Goal: Transaction & Acquisition: Purchase product/service

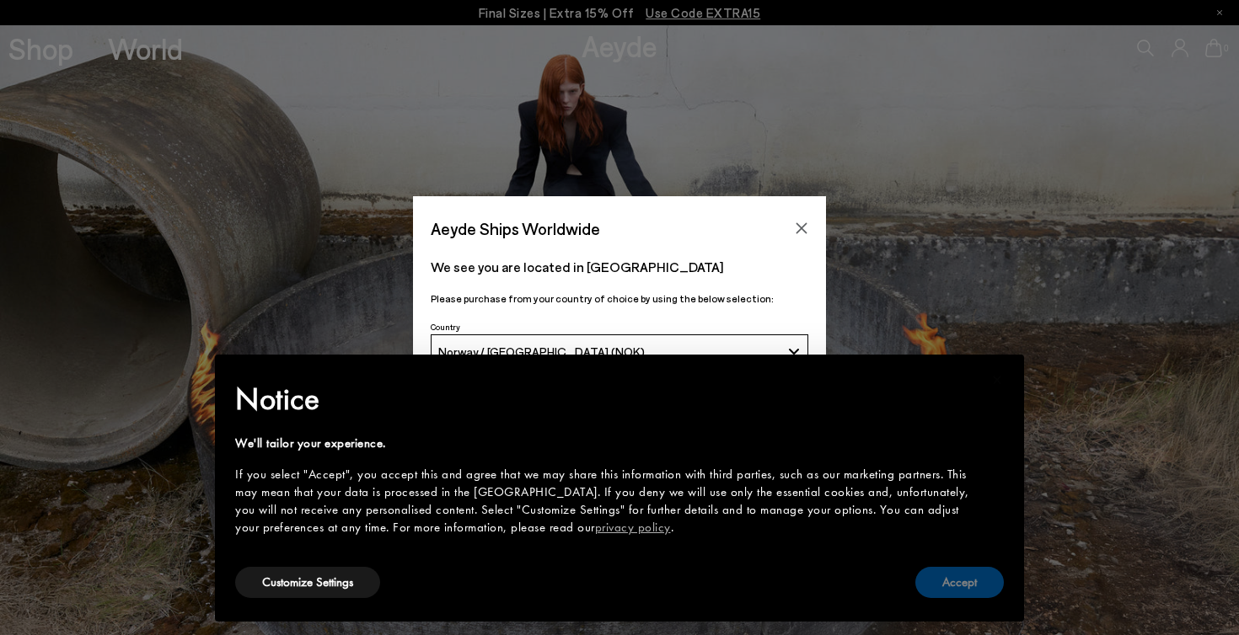
click at [955, 589] on button "Accept" at bounding box center [959, 582] width 88 height 31
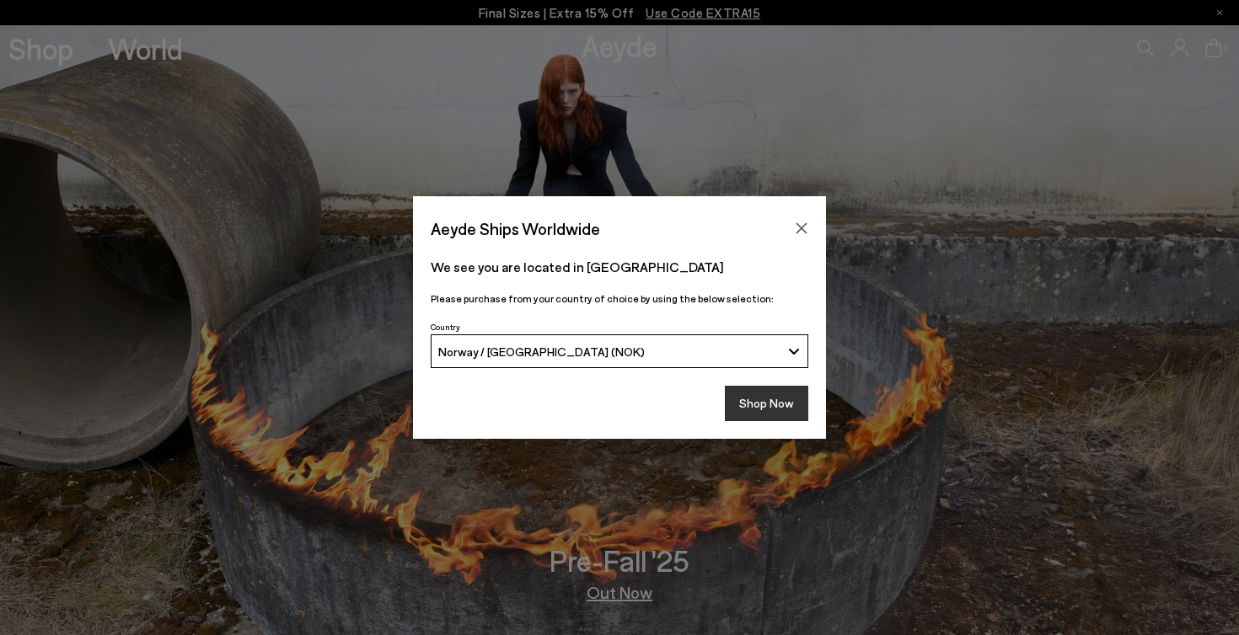
click at [741, 403] on button "Shop Now" at bounding box center [766, 403] width 83 height 35
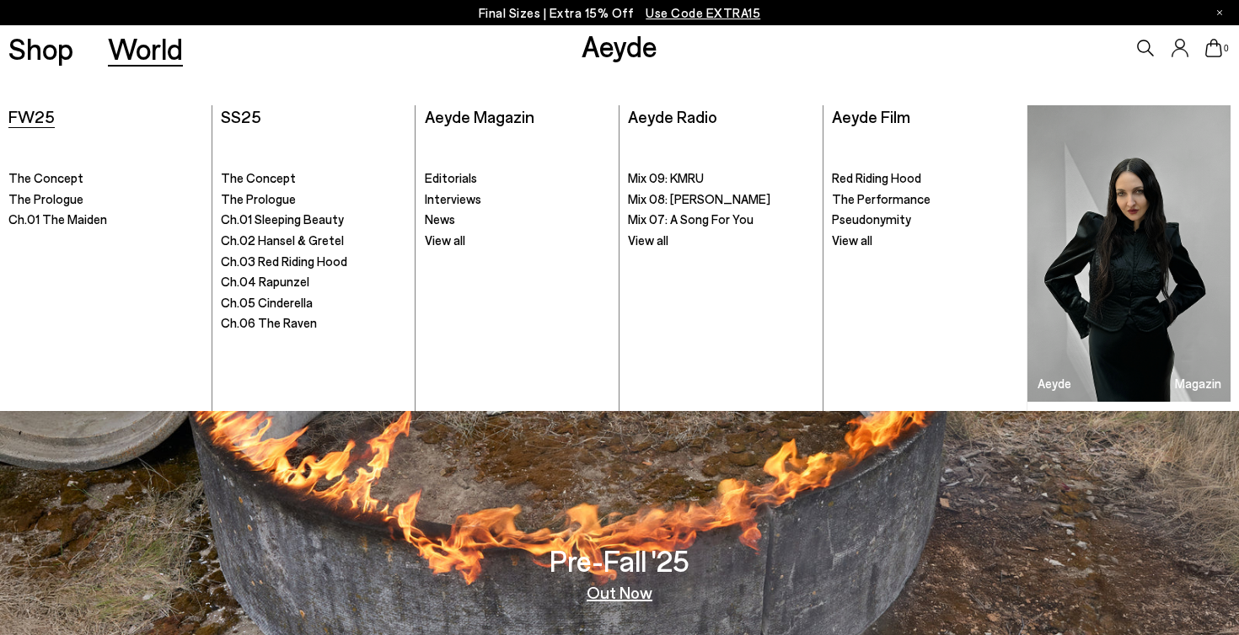
click at [42, 106] on span "FW25" at bounding box center [31, 116] width 46 height 20
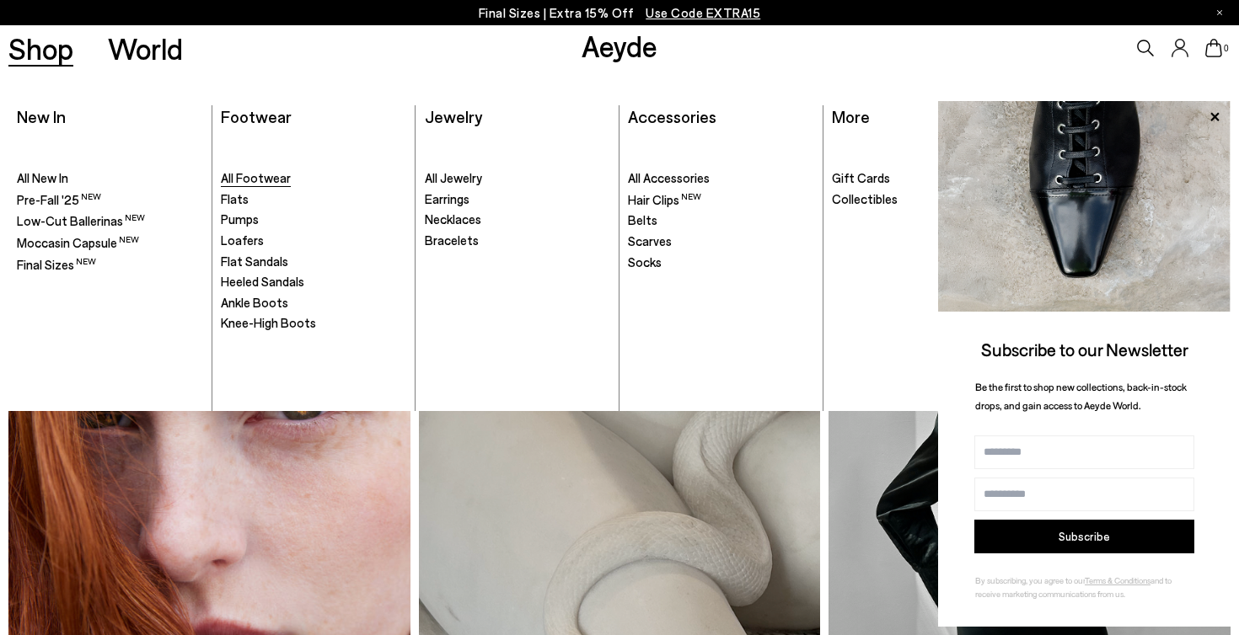
click at [243, 178] on span "All Footwear" at bounding box center [256, 177] width 70 height 15
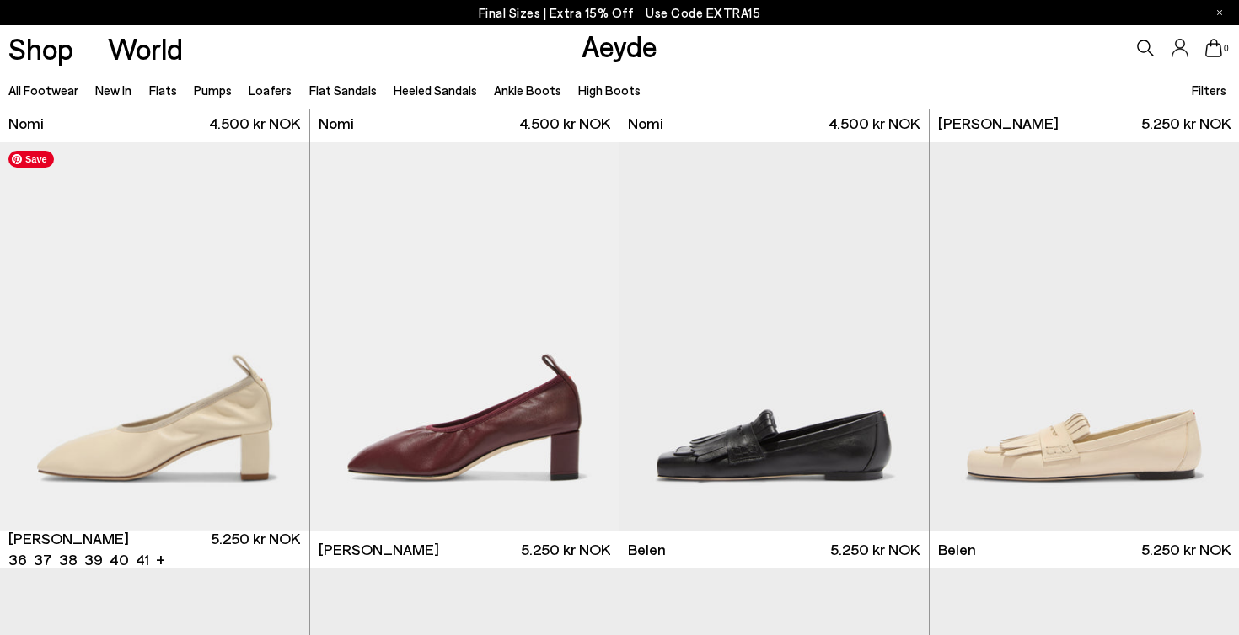
scroll to position [411, 0]
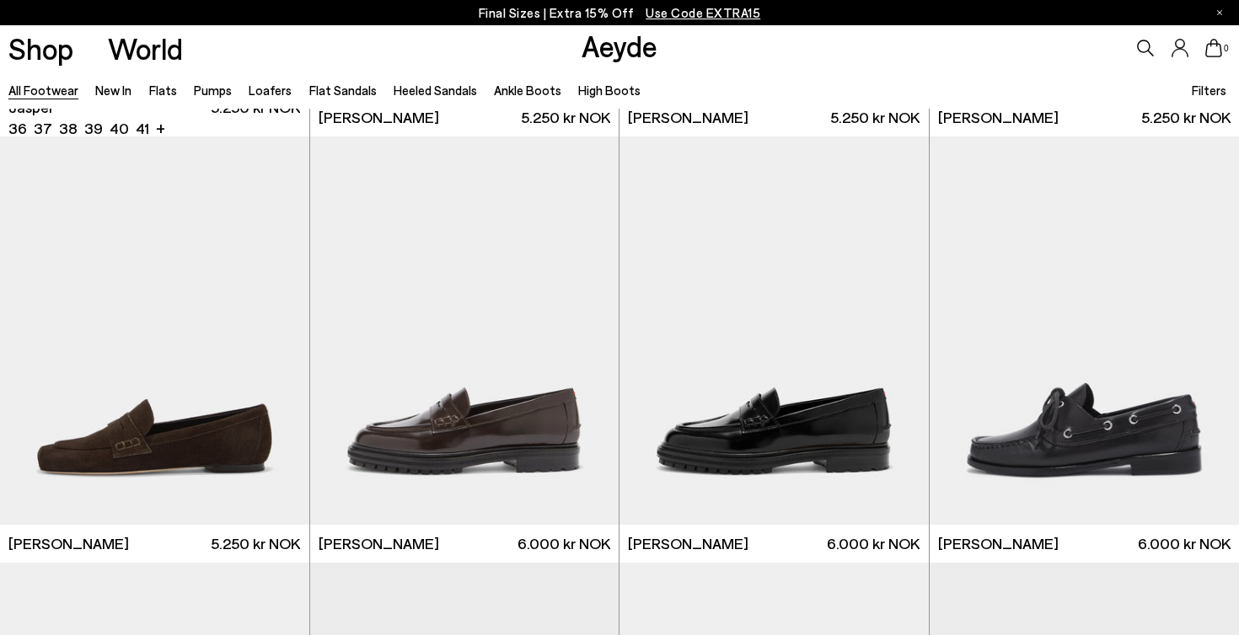
scroll to position [1840, 0]
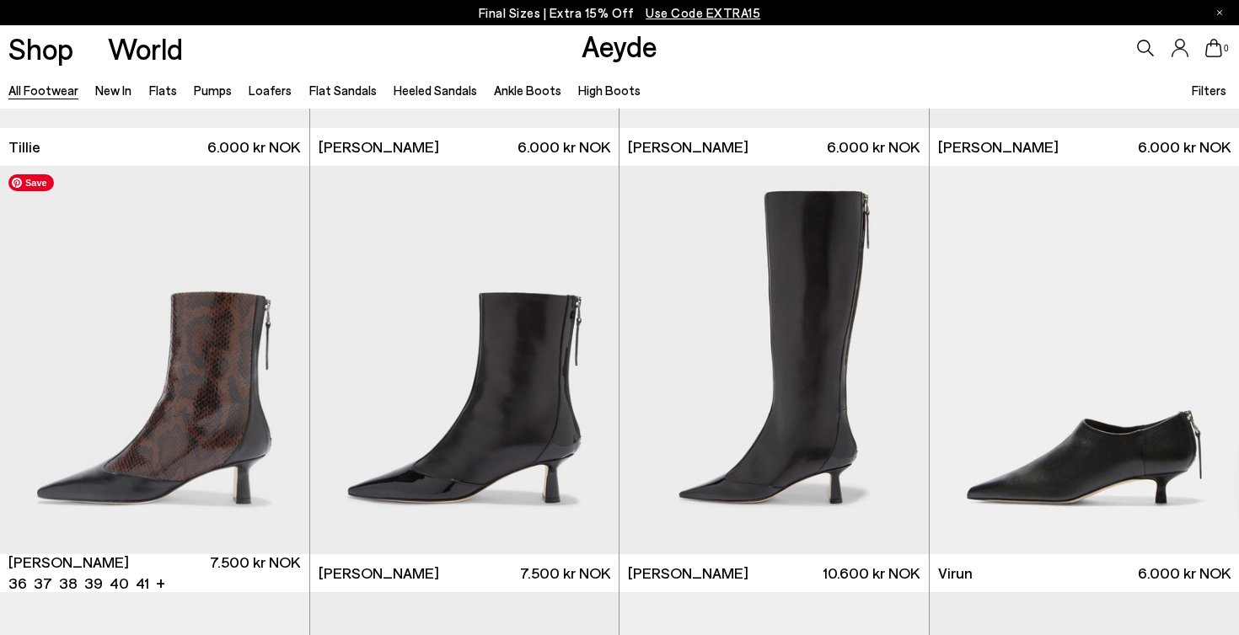
scroll to position [5203, 0]
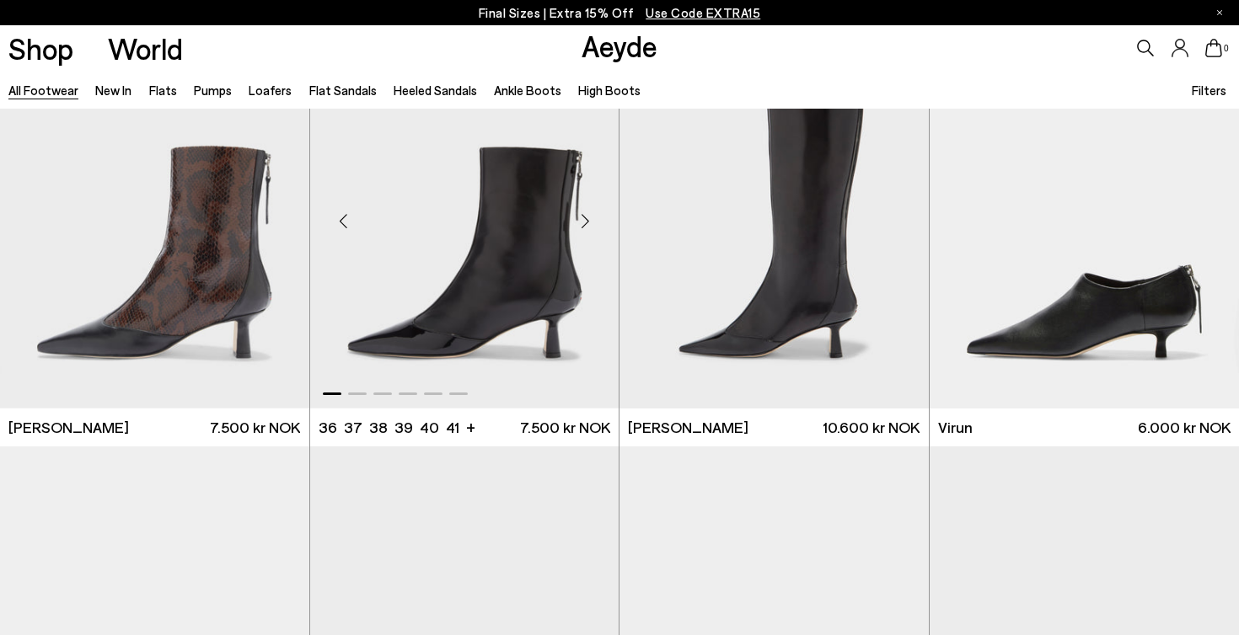
click at [470, 431] on div "Sila 36 37 38 39 40 +" at bounding box center [464, 427] width 292 height 21
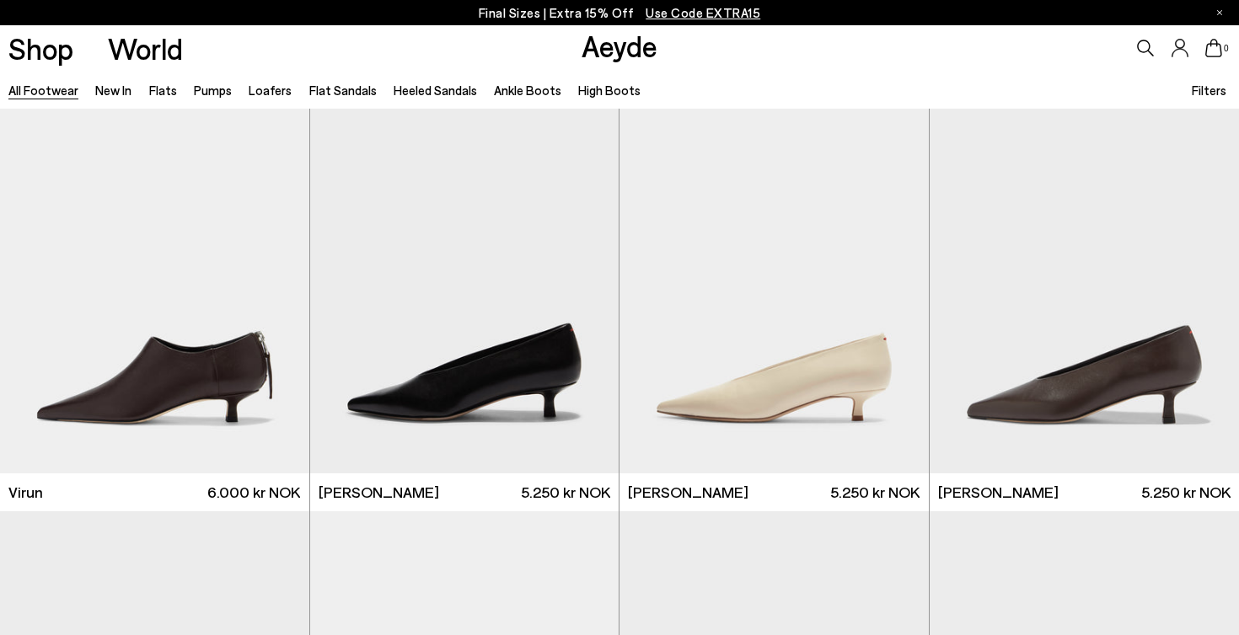
scroll to position [5593, 0]
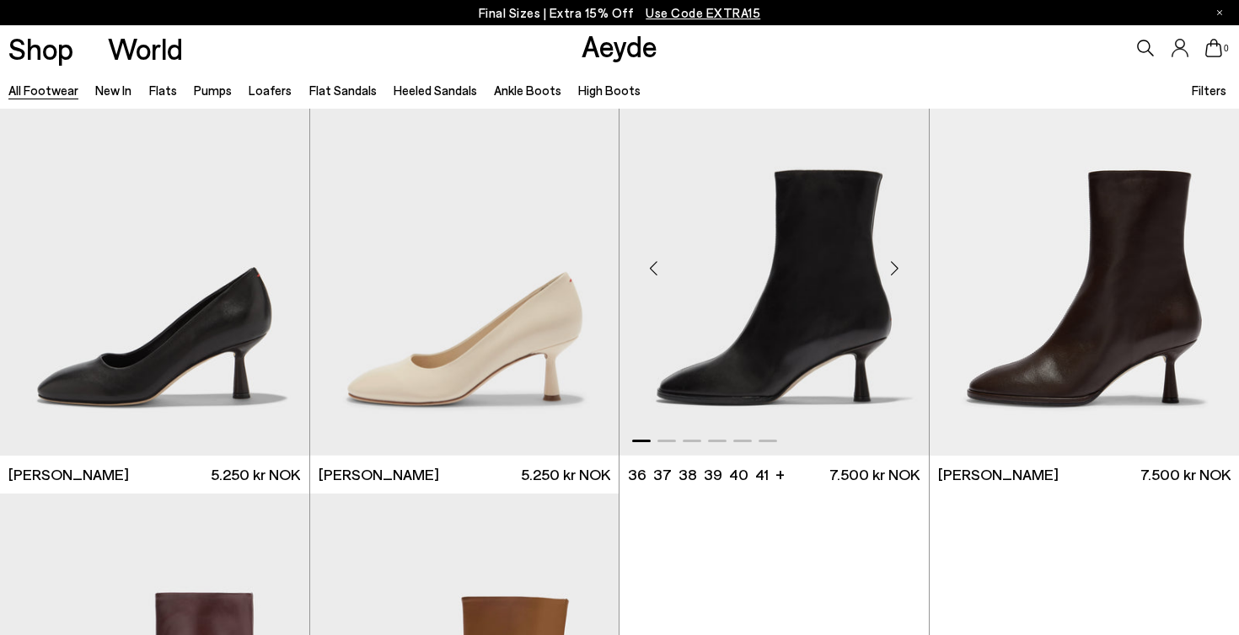
scroll to position [8136, 0]
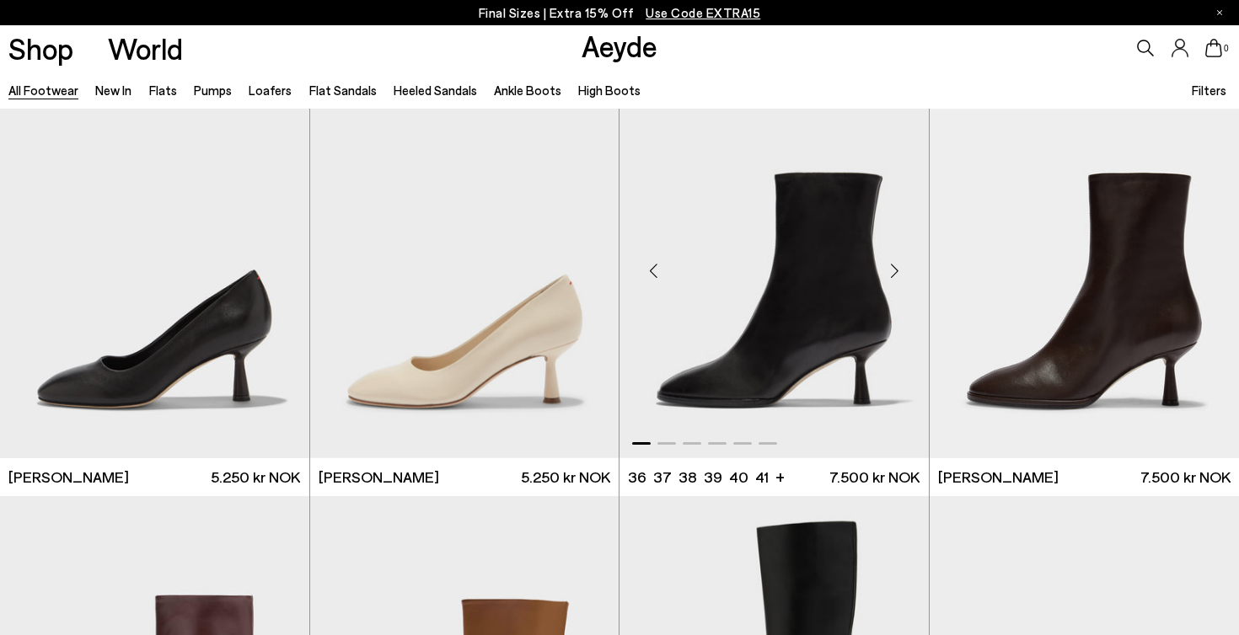
click at [890, 287] on div "Next slide" at bounding box center [895, 271] width 51 height 51
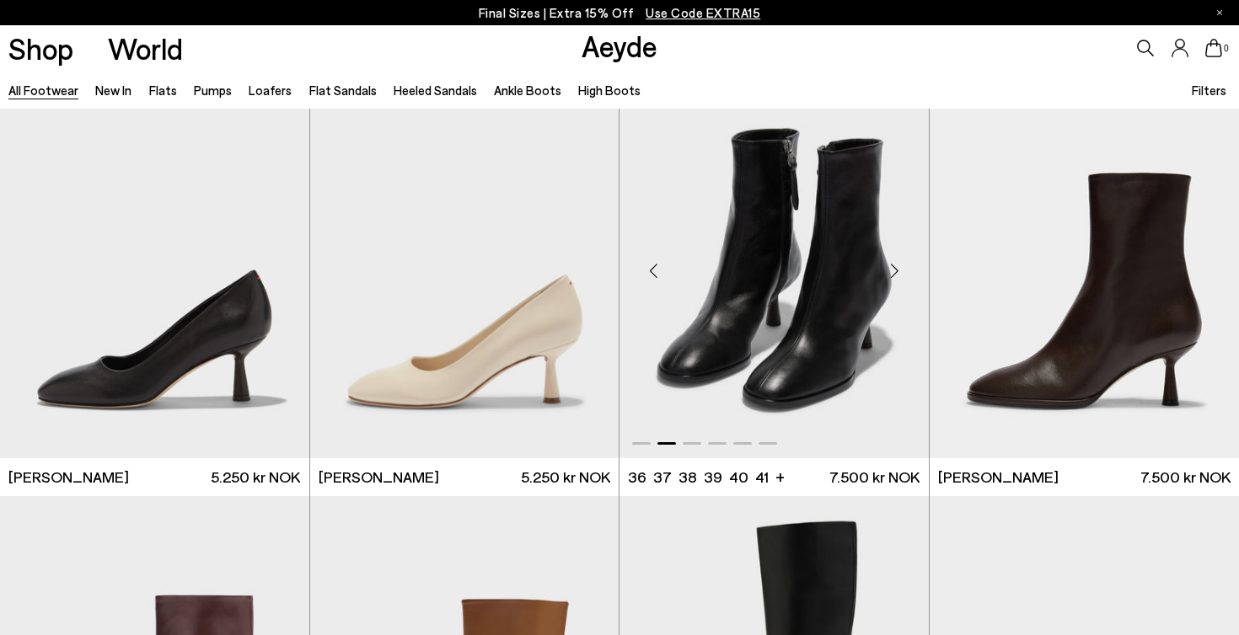
click at [890, 287] on div "Next slide" at bounding box center [895, 271] width 51 height 51
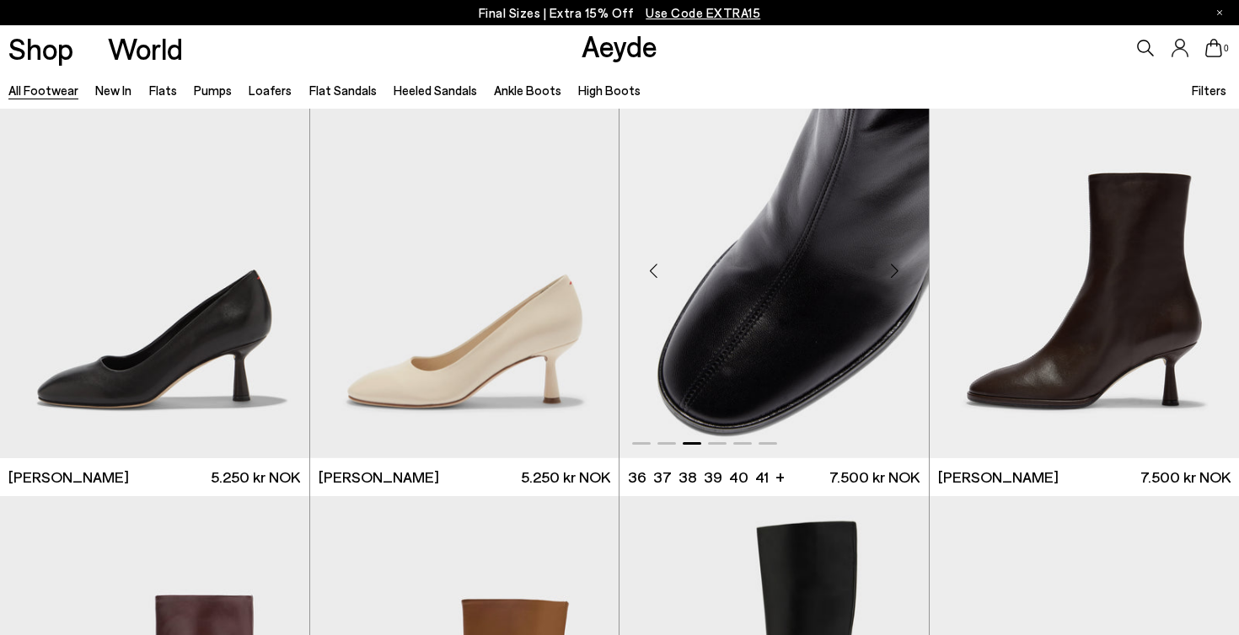
click at [890, 287] on div "Next slide" at bounding box center [895, 271] width 51 height 51
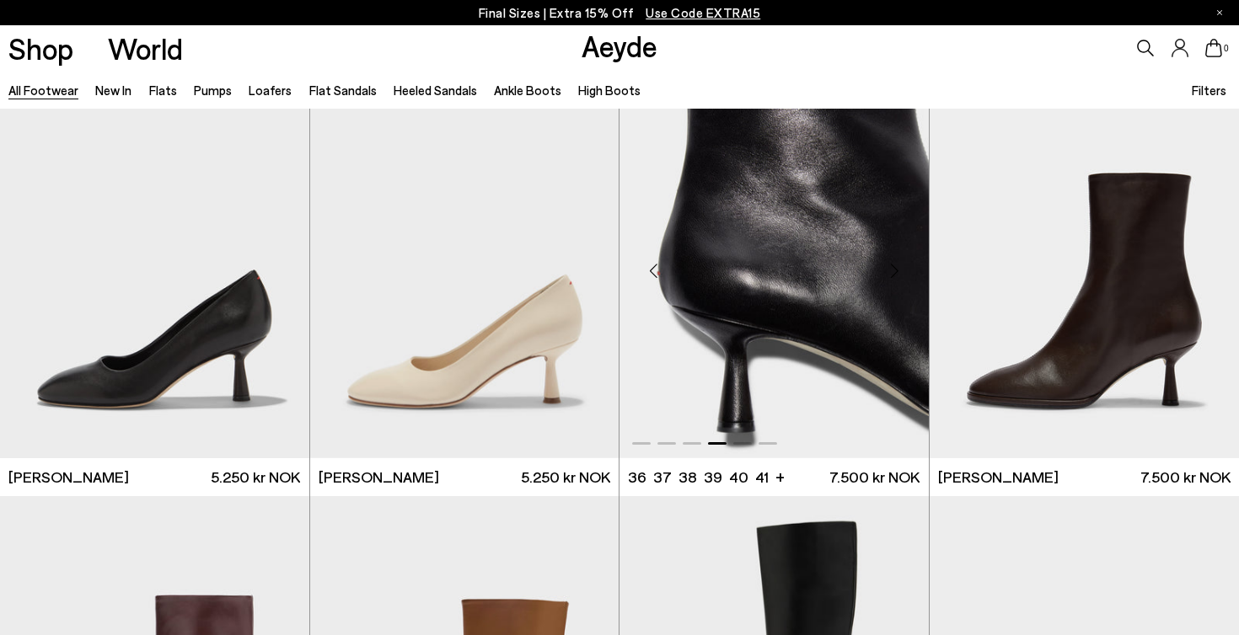
click at [890, 287] on div "Next slide" at bounding box center [895, 271] width 51 height 51
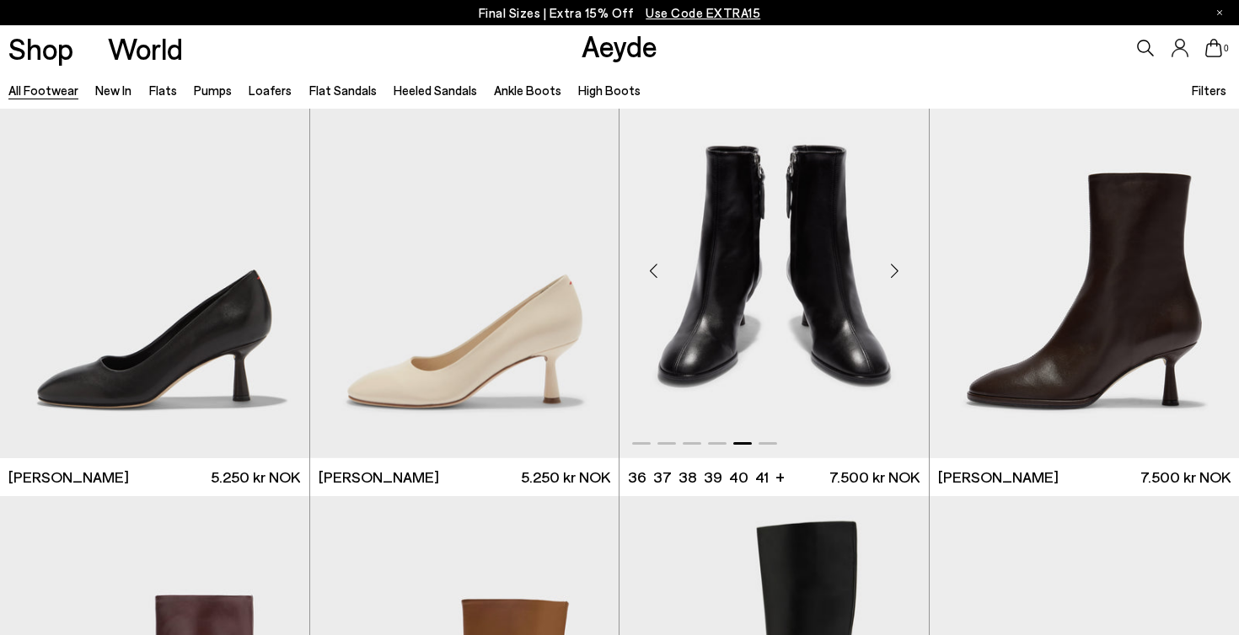
click at [890, 287] on div "Next slide" at bounding box center [895, 271] width 51 height 51
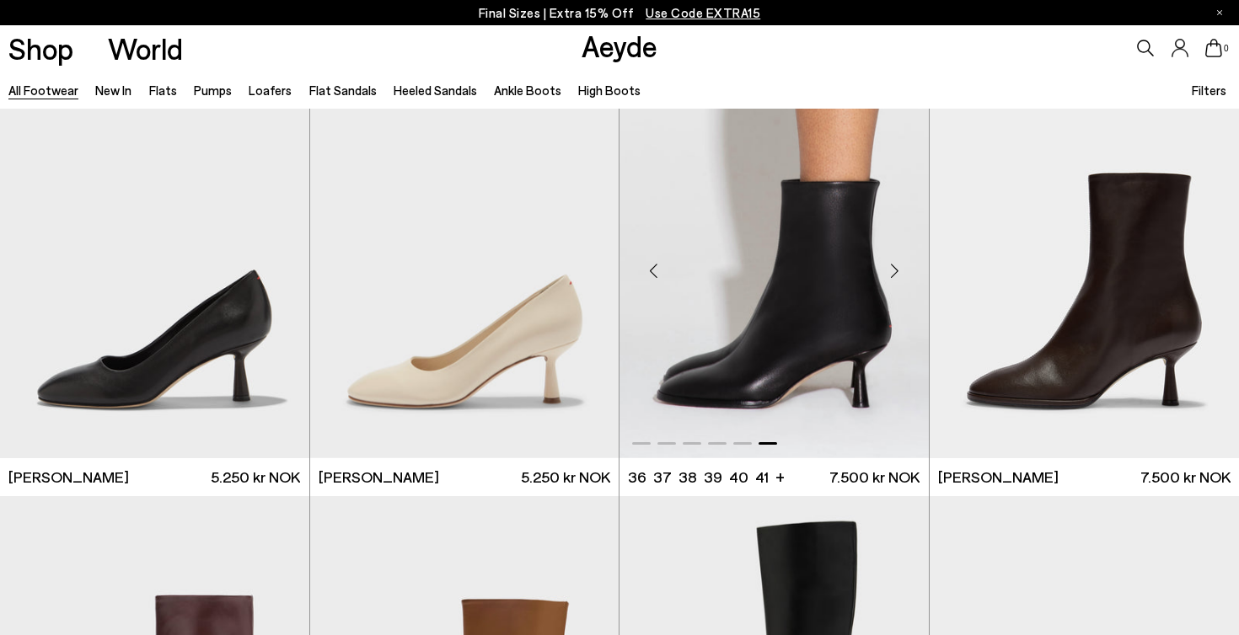
click at [890, 287] on div "Next slide" at bounding box center [895, 271] width 51 height 51
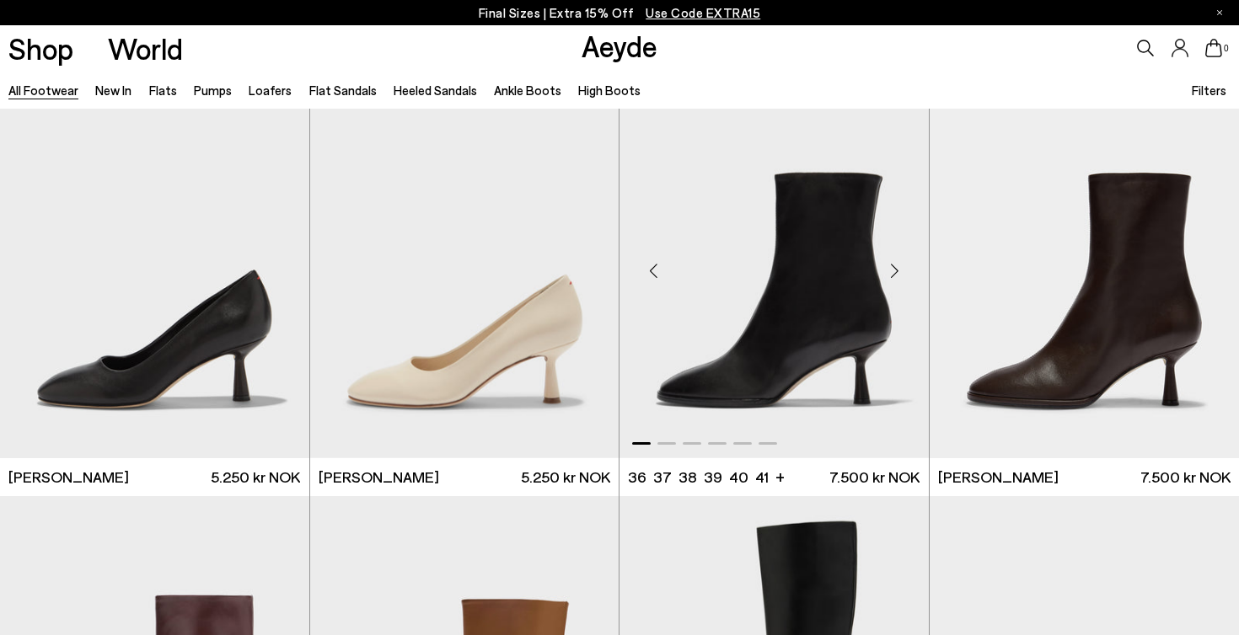
click at [890, 287] on div "Next slide" at bounding box center [895, 271] width 51 height 51
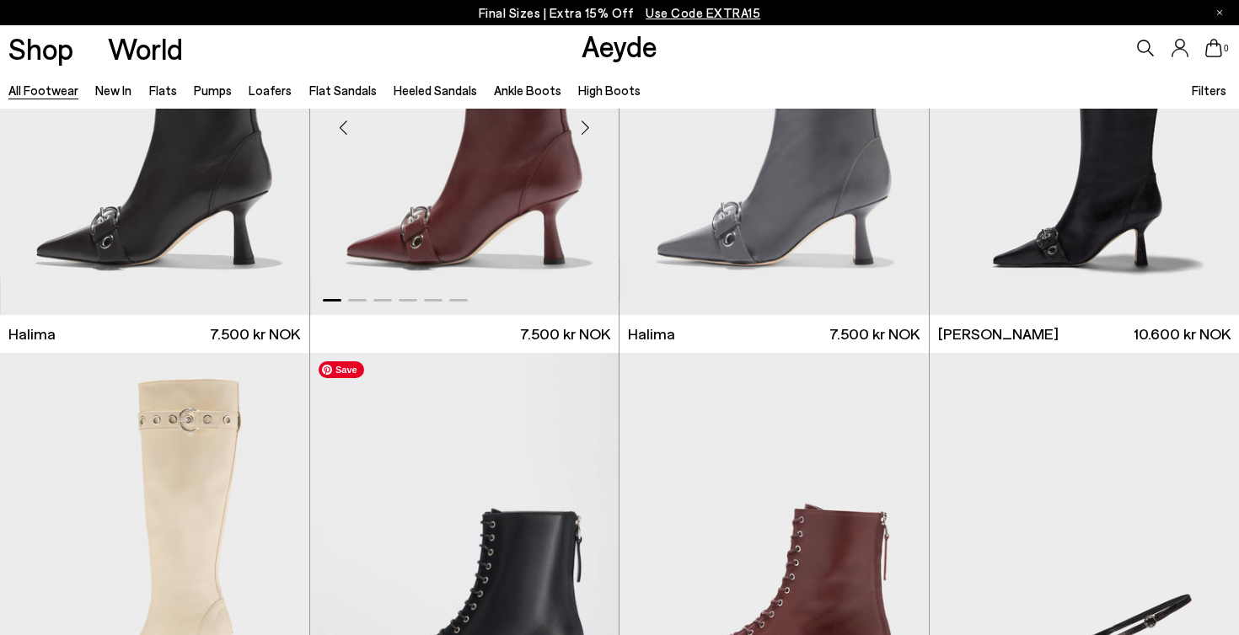
scroll to position [10687, 0]
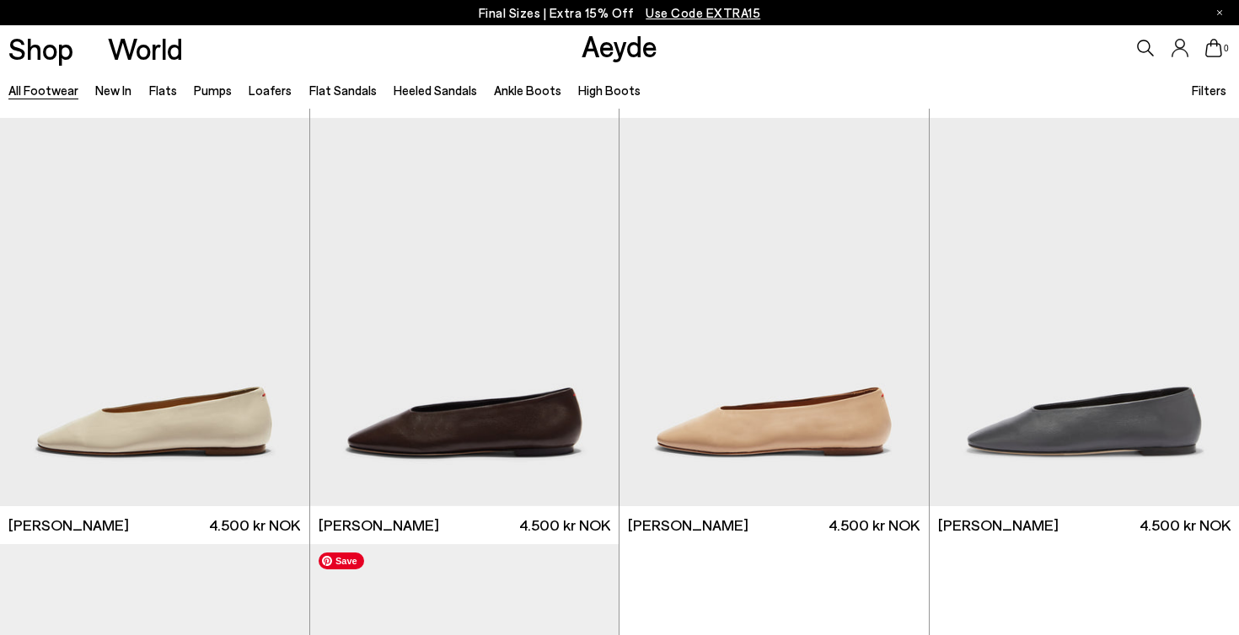
scroll to position [16518, 0]
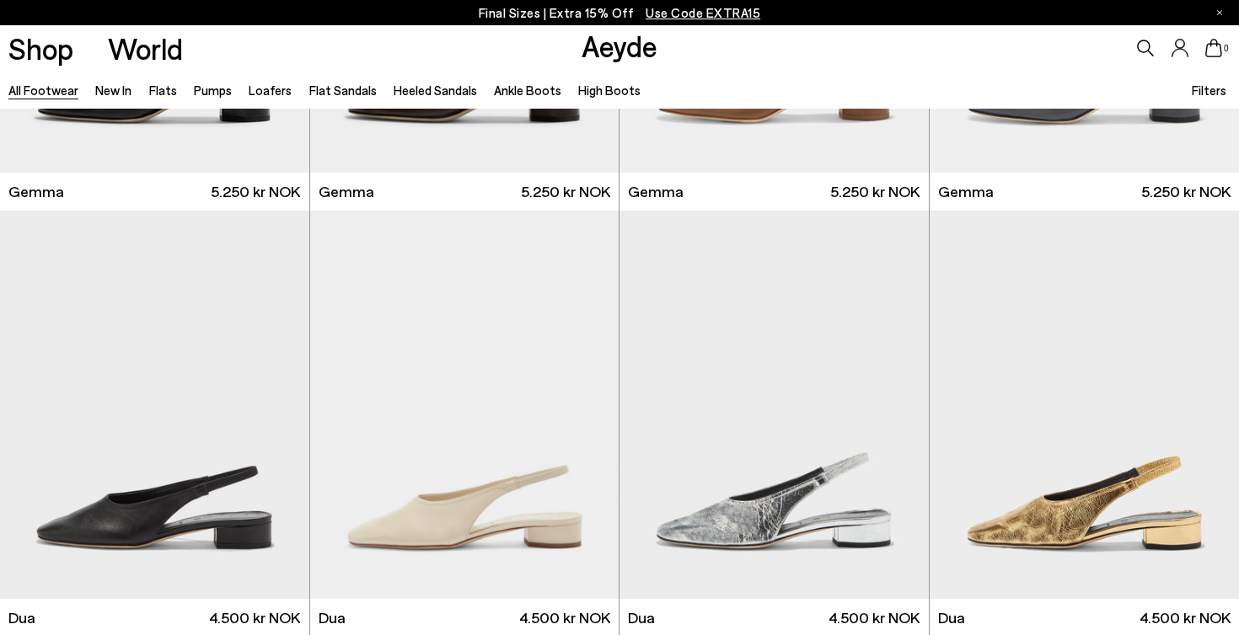
scroll to position [18327, 0]
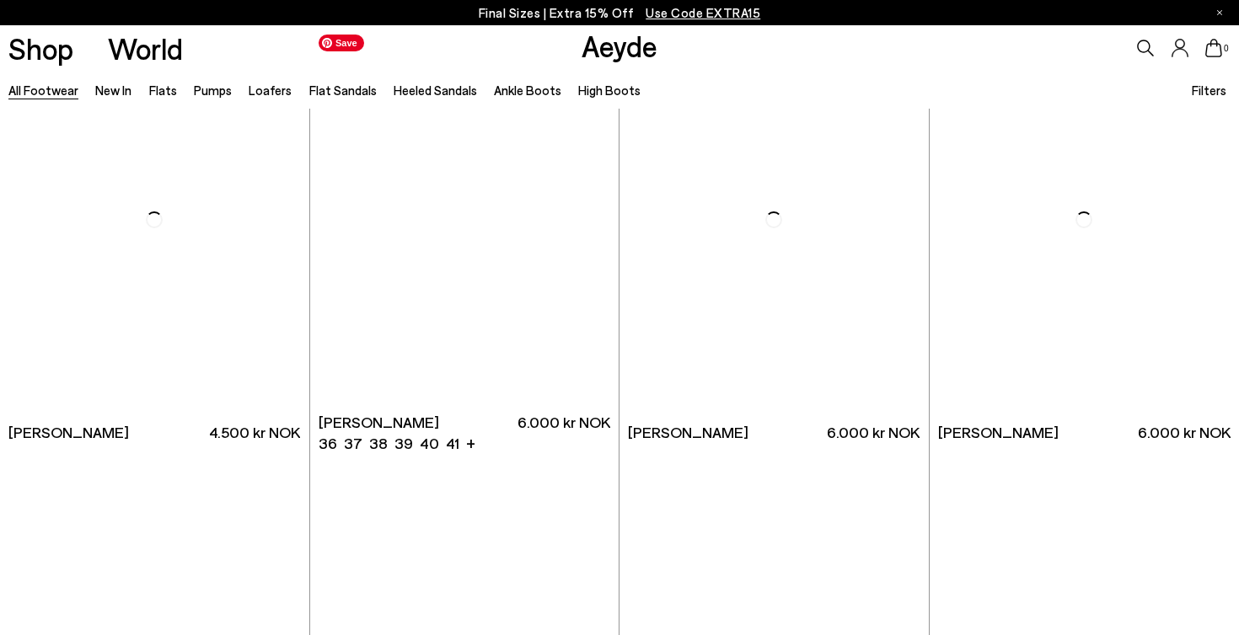
scroll to position [20971, 0]
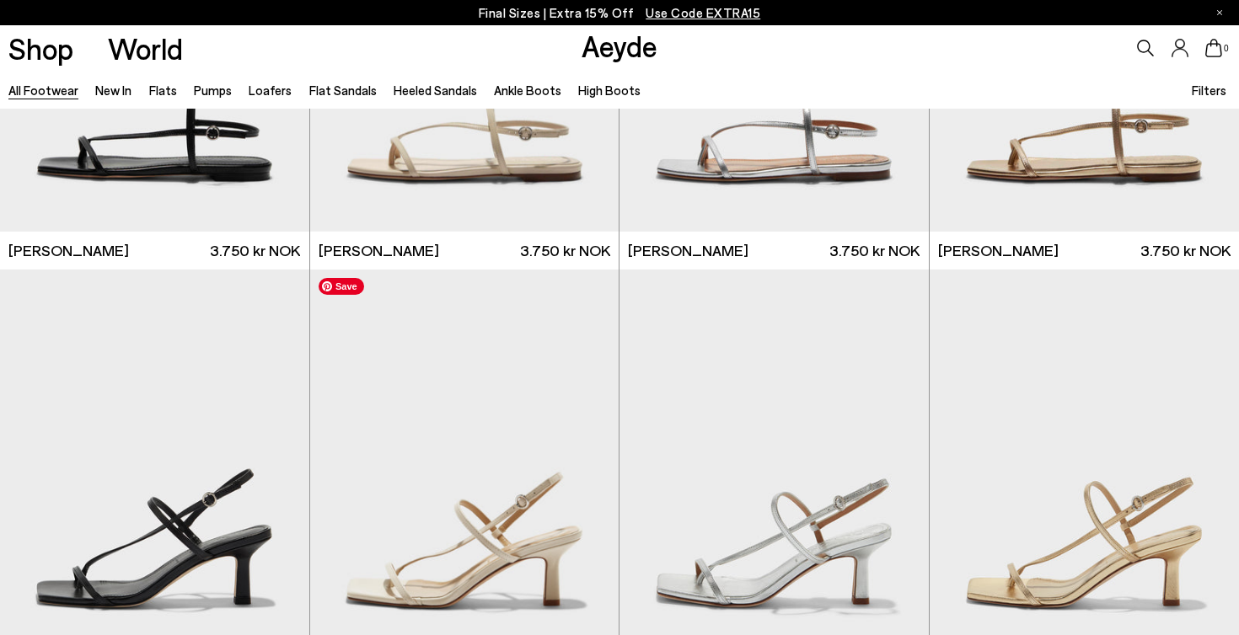
scroll to position [21708, 0]
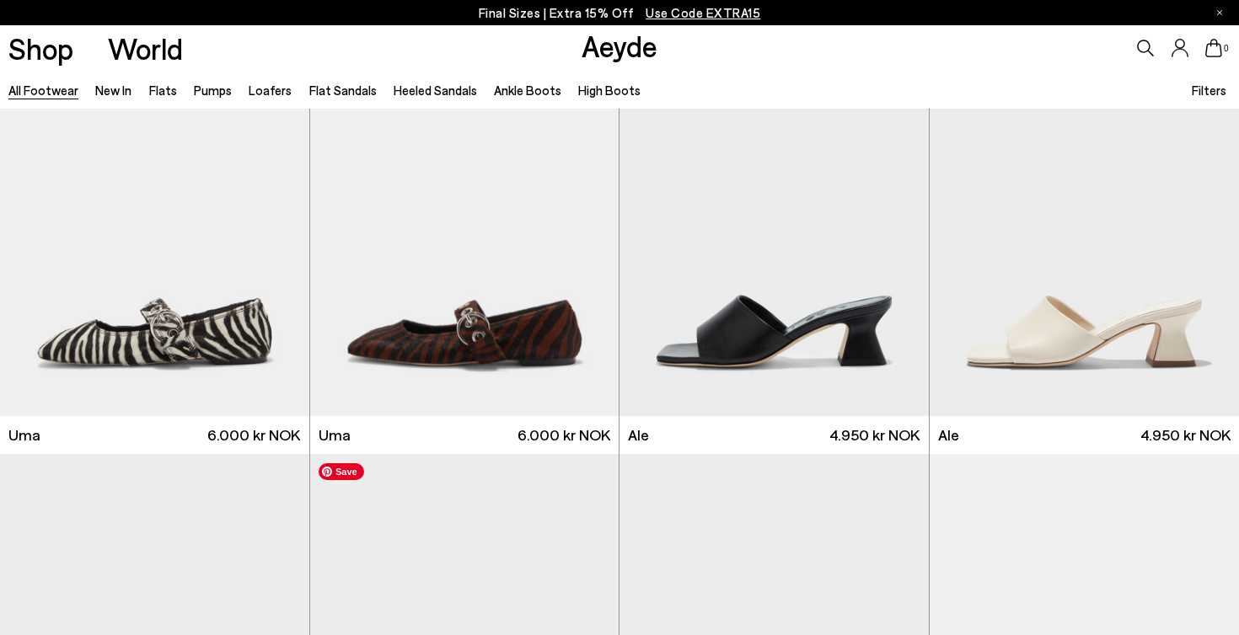
scroll to position [25714, 0]
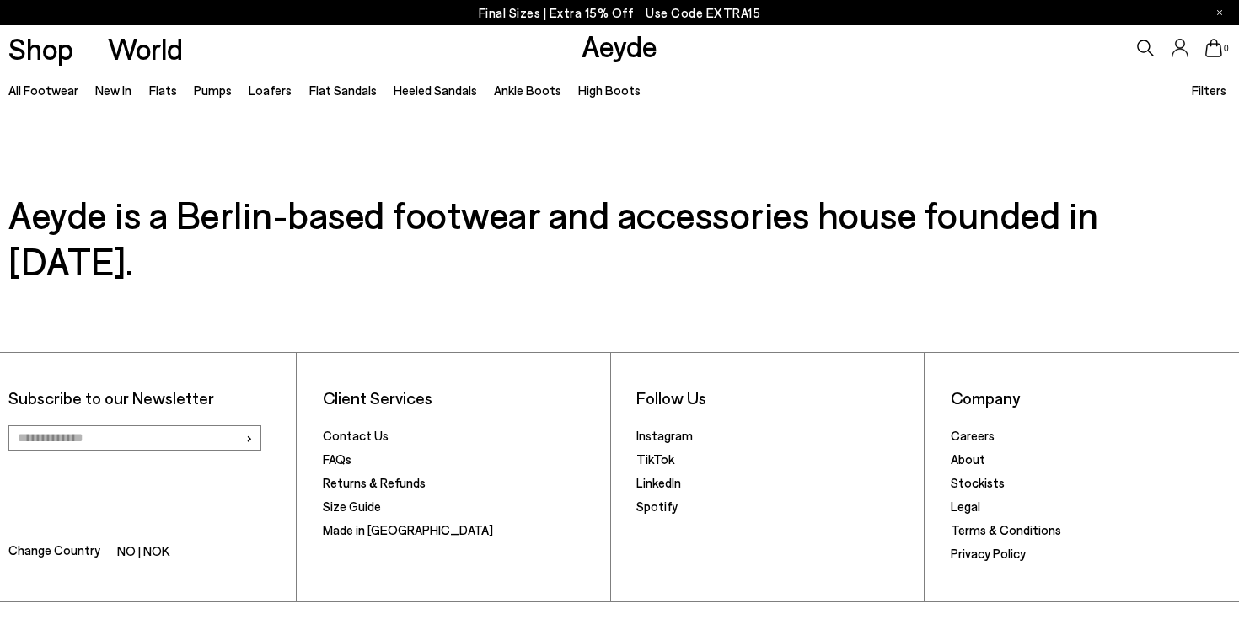
scroll to position [29855, 0]
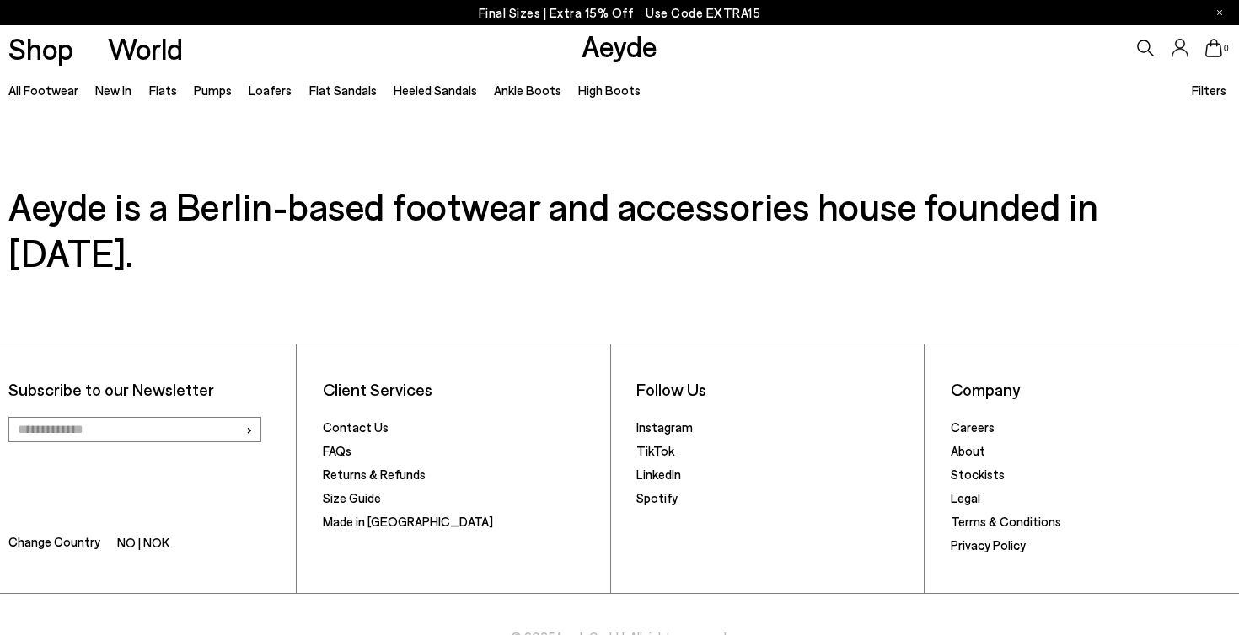
click at [67, 59] on link "Shop" at bounding box center [40, 48] width 65 height 29
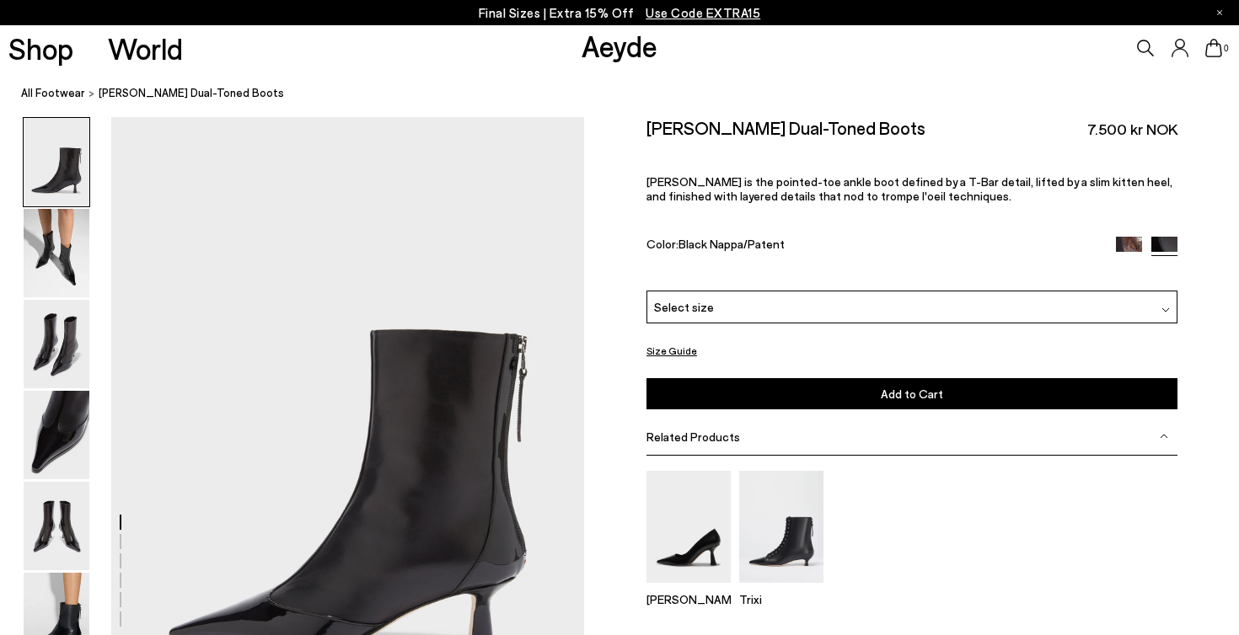
click at [753, 291] on div "Select size" at bounding box center [911, 307] width 531 height 33
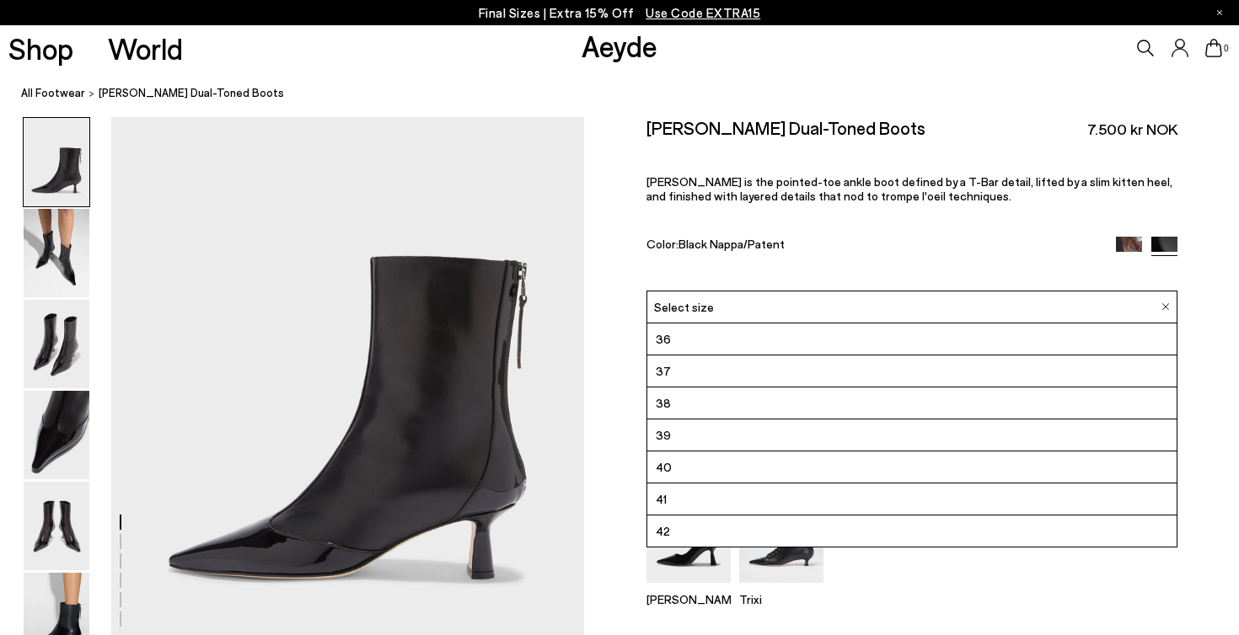
scroll to position [80, 0]
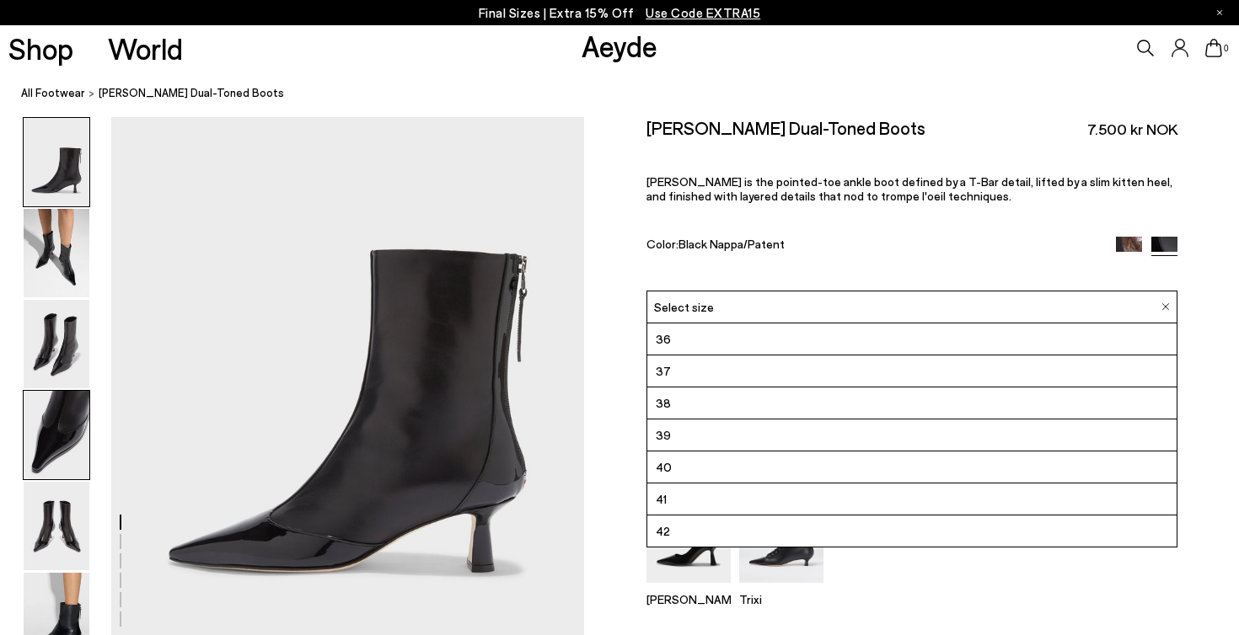
click at [61, 447] on img at bounding box center [57, 435] width 66 height 88
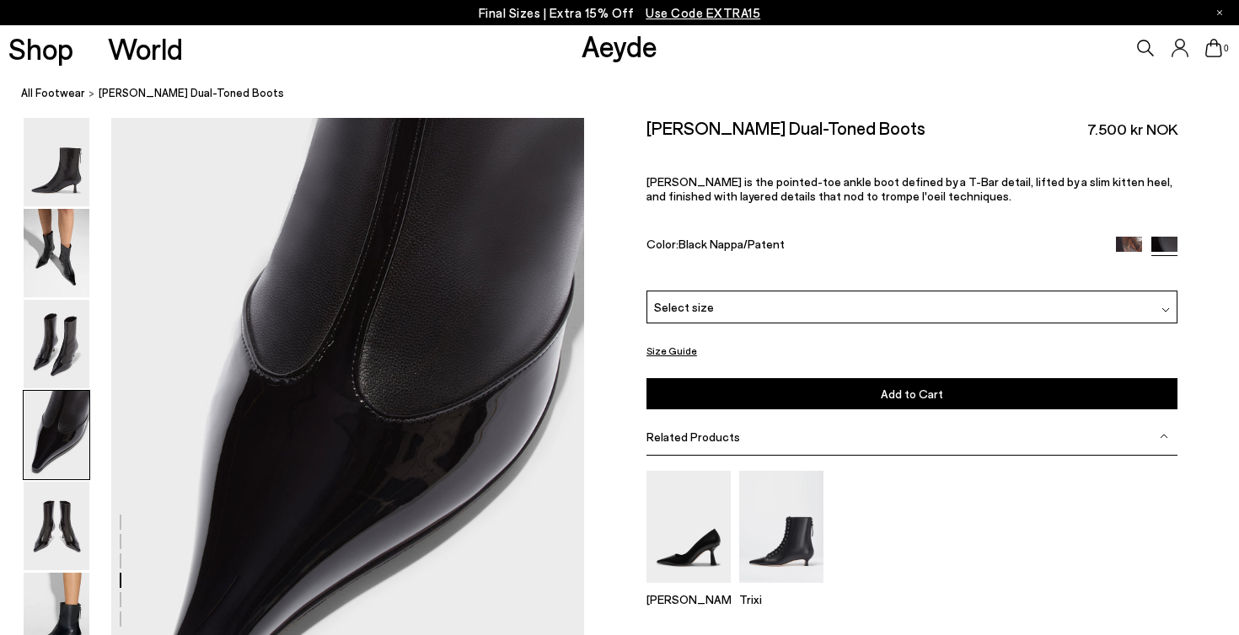
scroll to position [1901, 0]
click at [60, 238] on img at bounding box center [57, 253] width 66 height 88
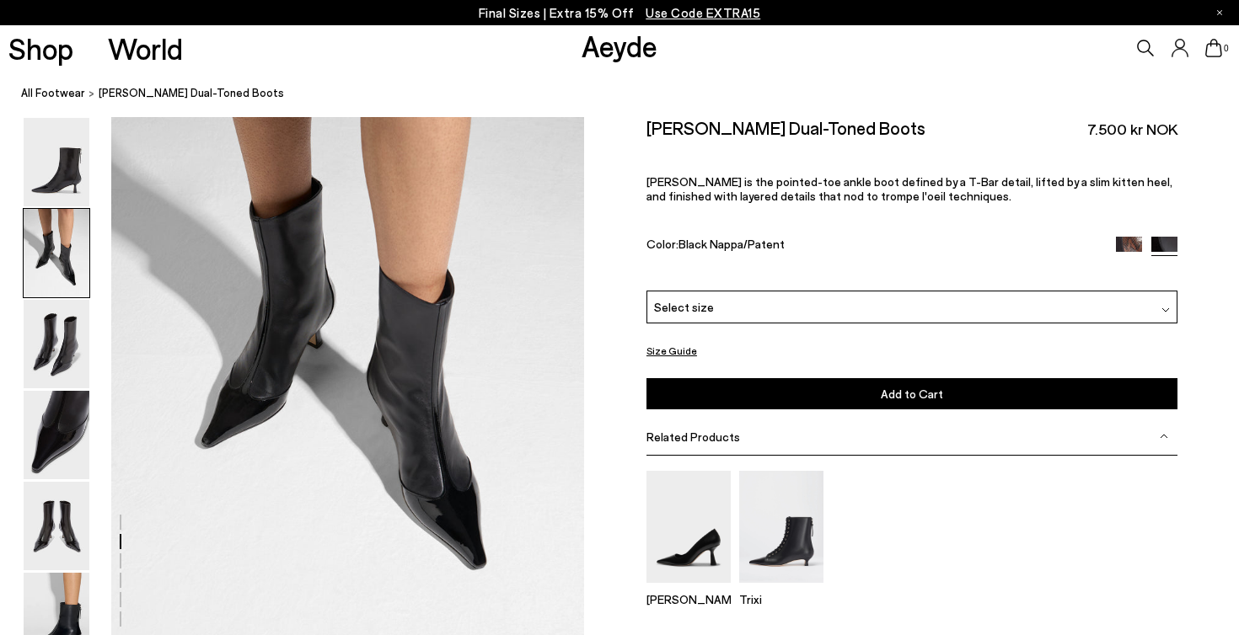
scroll to position [788, 0]
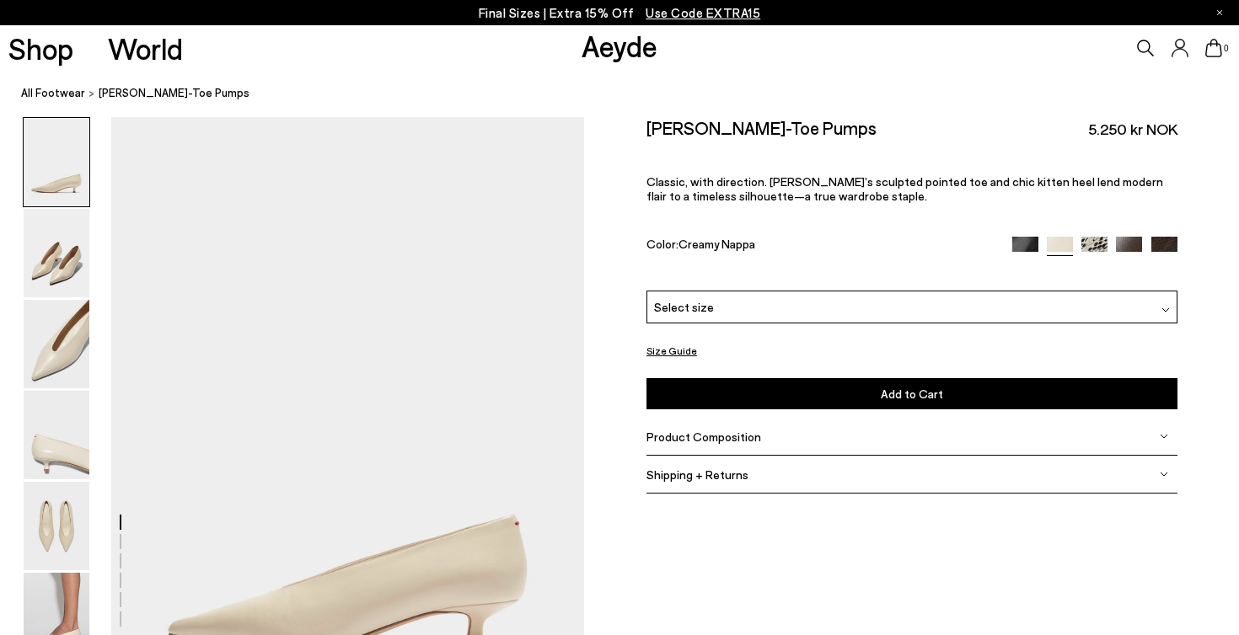
click at [893, 291] on div "Select size" at bounding box center [911, 307] width 531 height 33
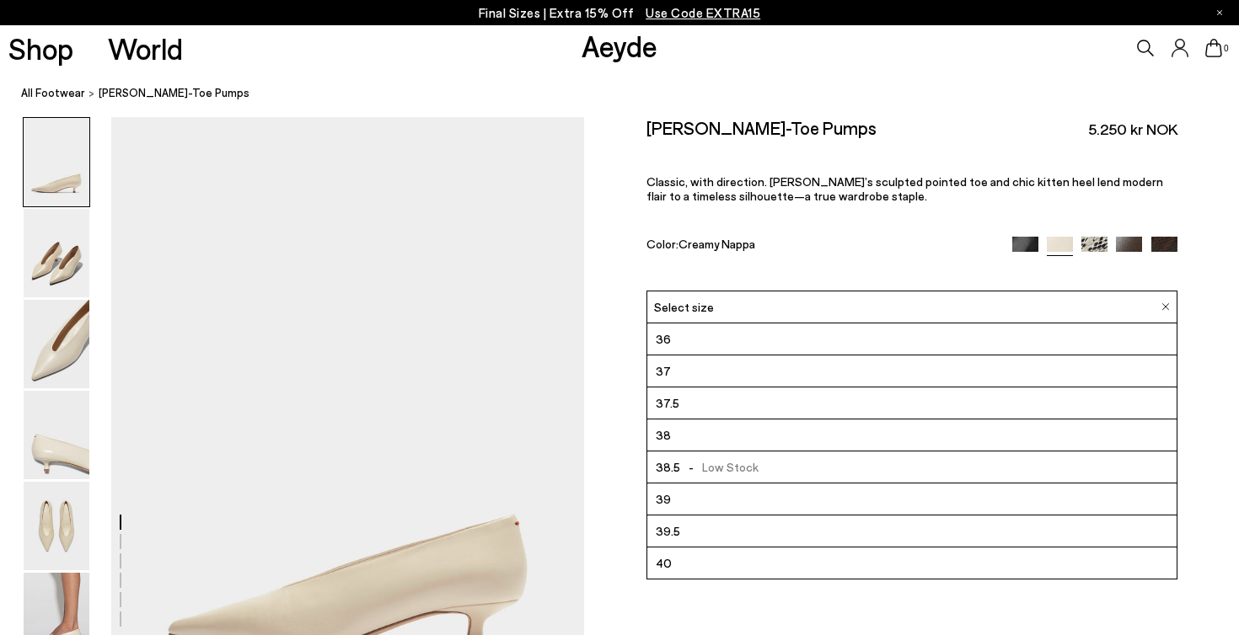
scroll to position [96, 0]
click at [740, 548] on li "42" at bounding box center [911, 564] width 529 height 32
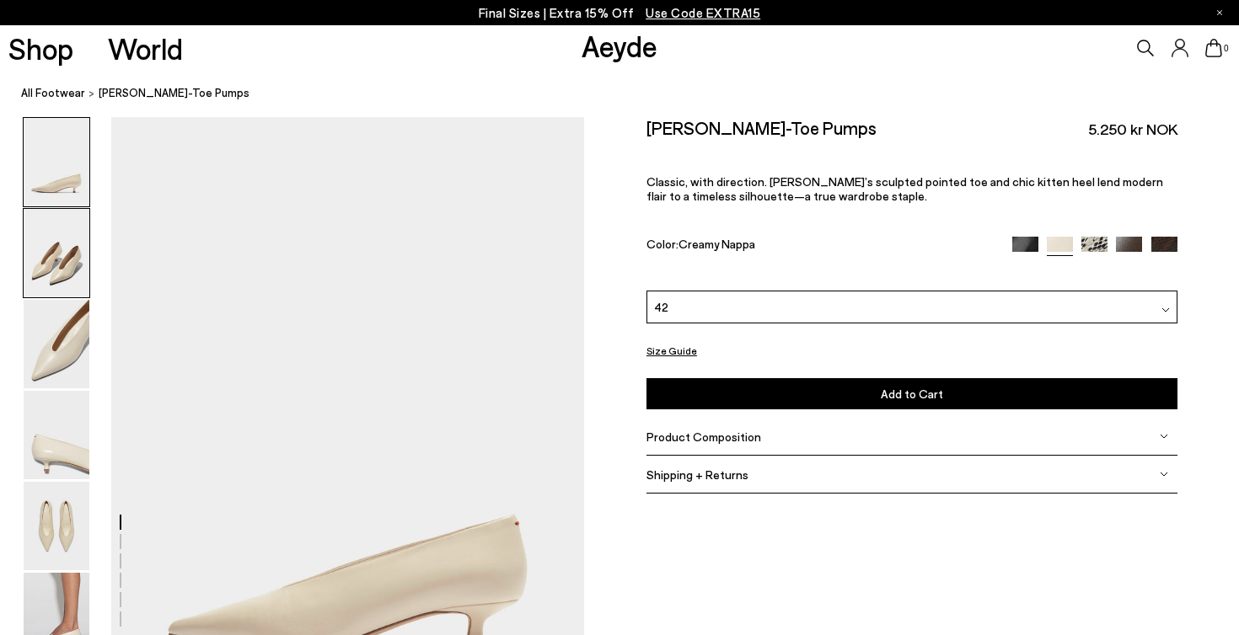
click at [67, 292] on img at bounding box center [57, 253] width 66 height 88
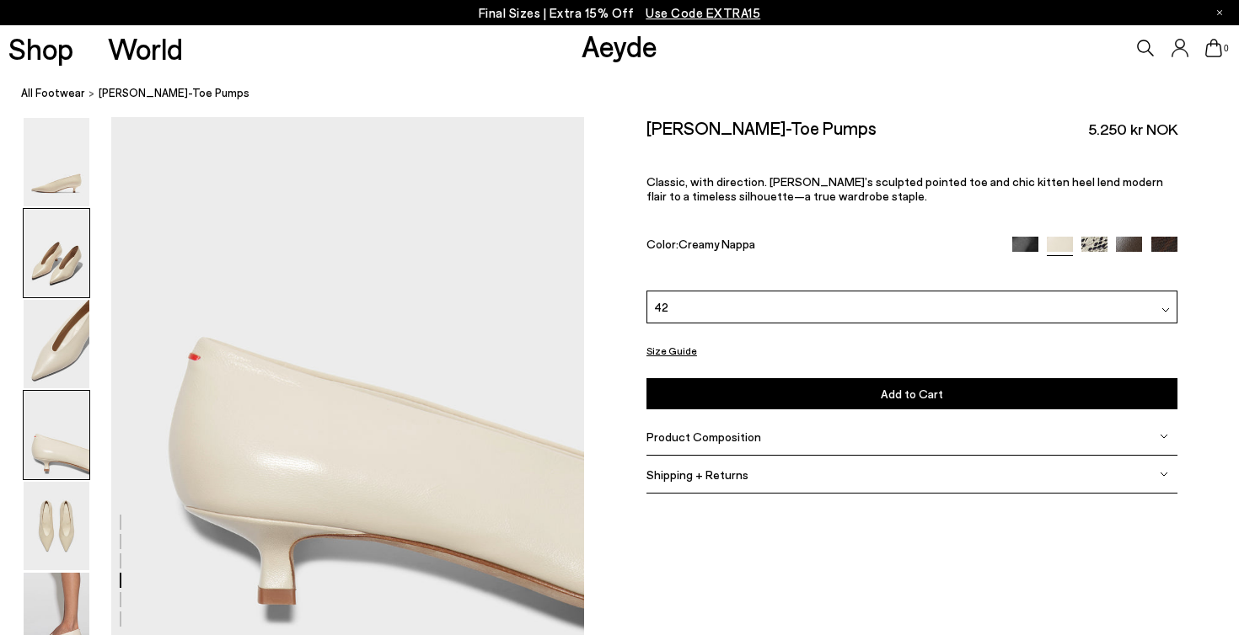
scroll to position [1994, 0]
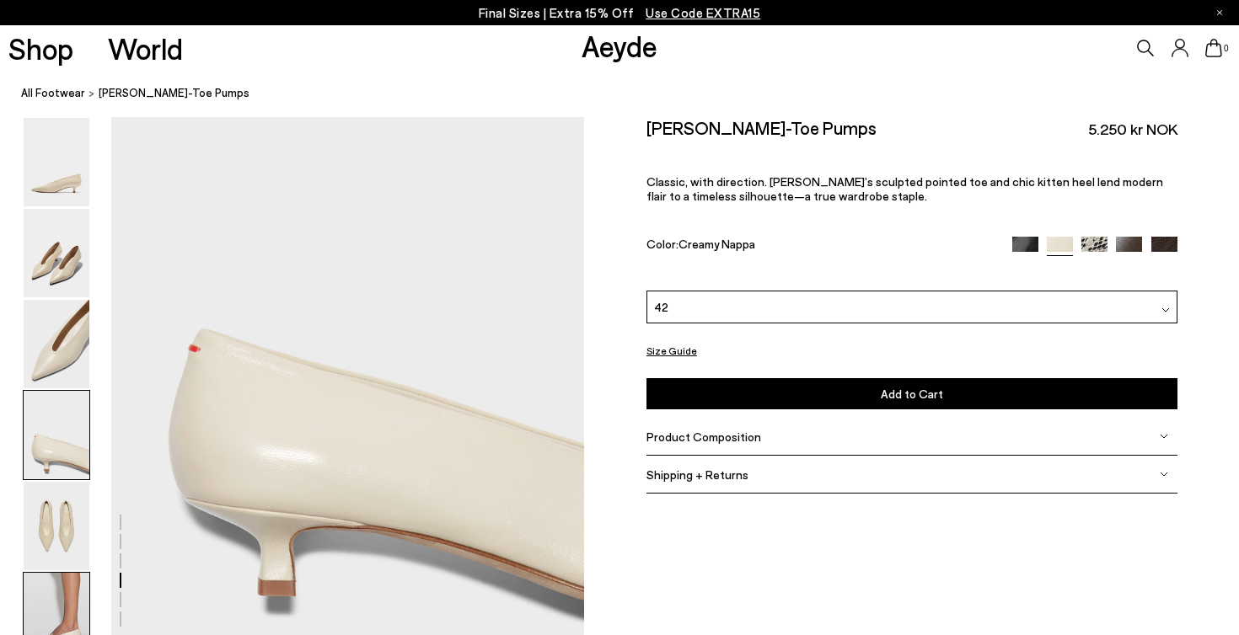
click at [49, 597] on img at bounding box center [57, 617] width 66 height 88
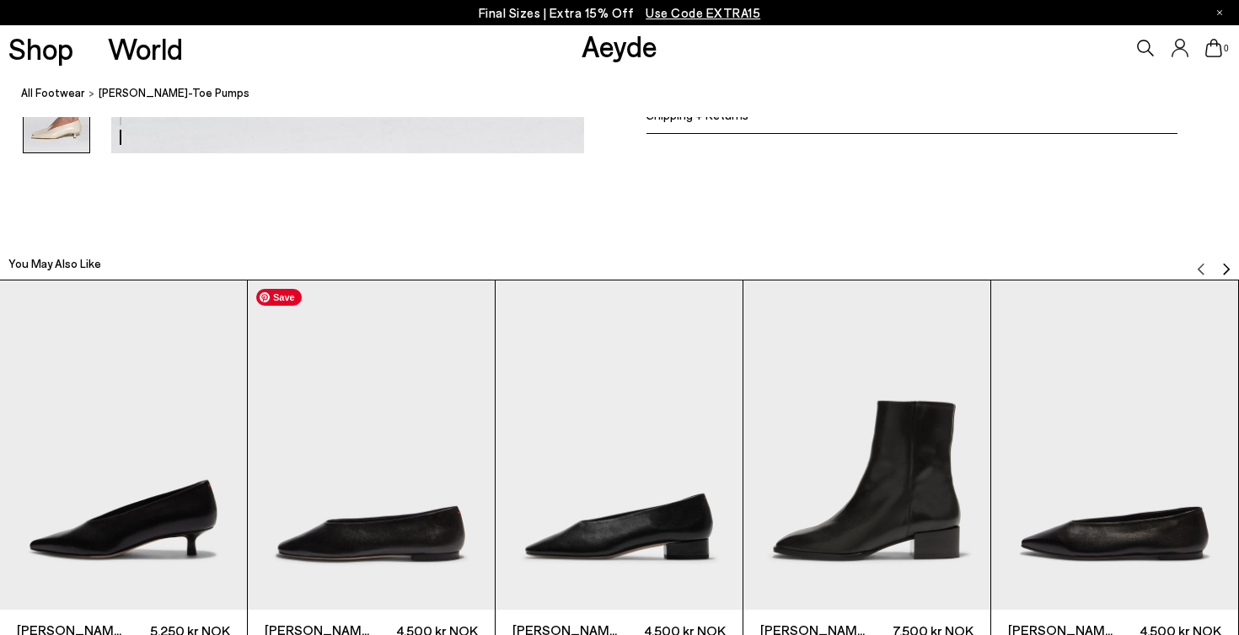
scroll to position [3765, 0]
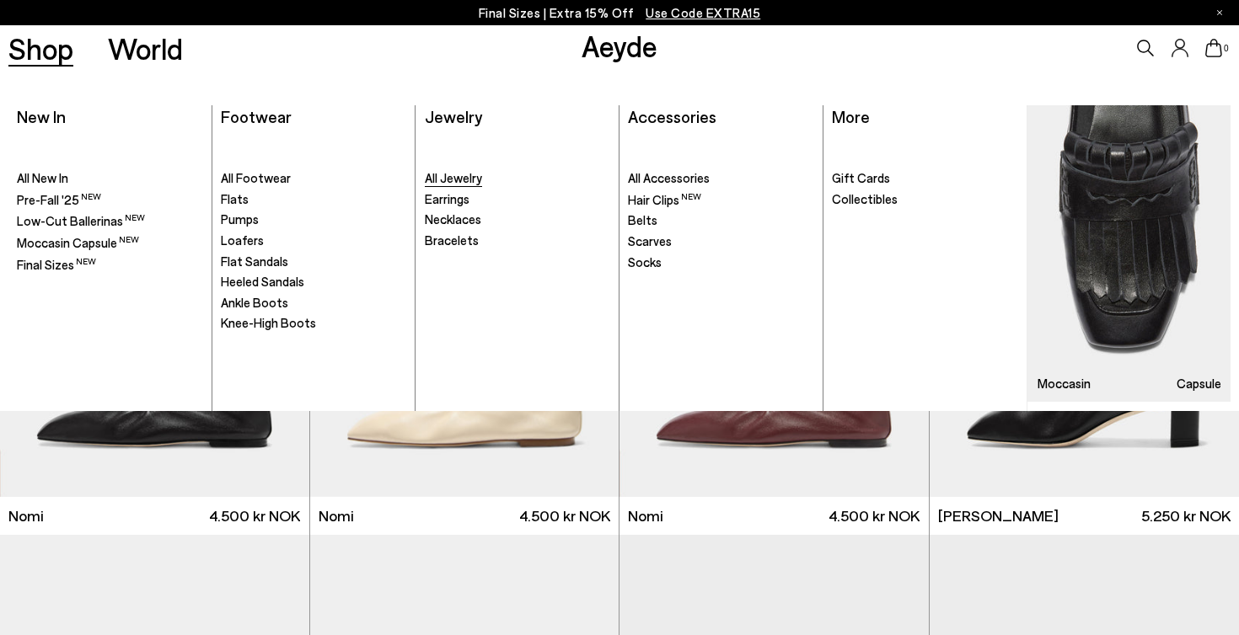
click at [467, 182] on span "All Jewelry" at bounding box center [453, 177] width 57 height 15
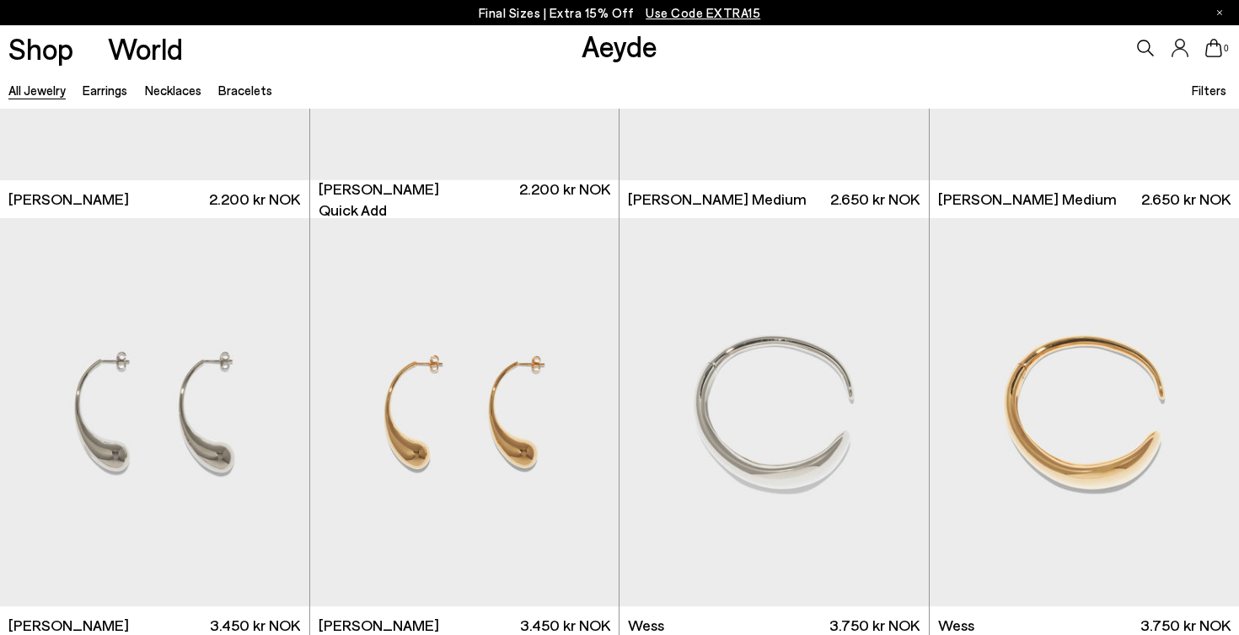
scroll to position [537, 0]
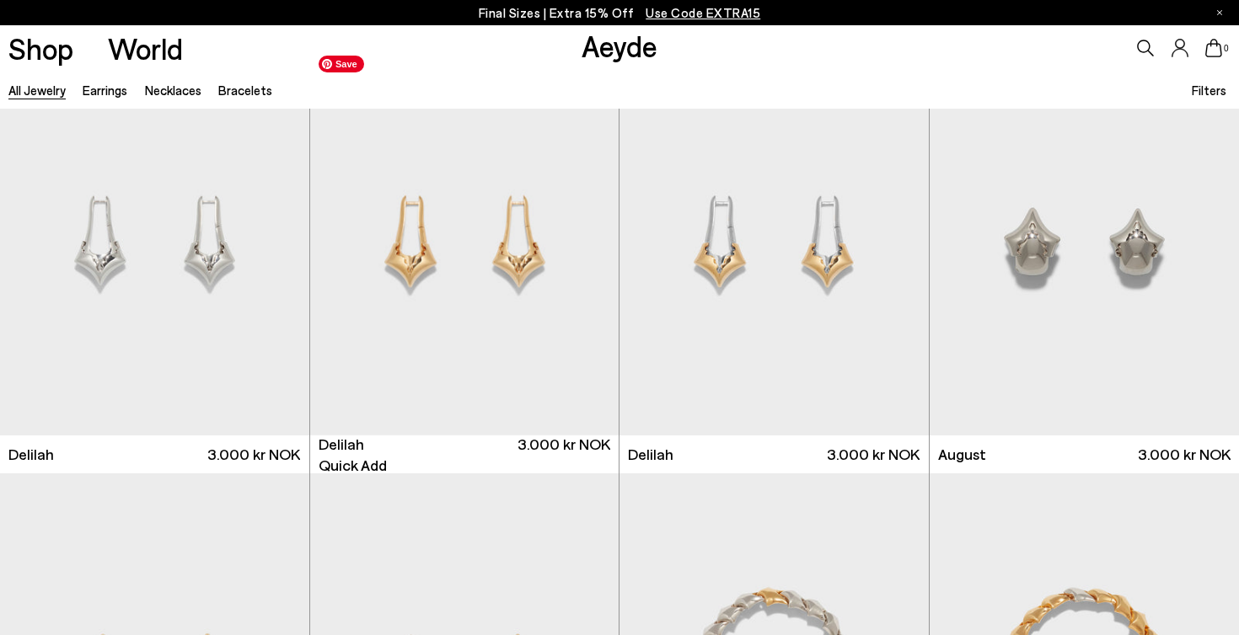
scroll to position [4856, 0]
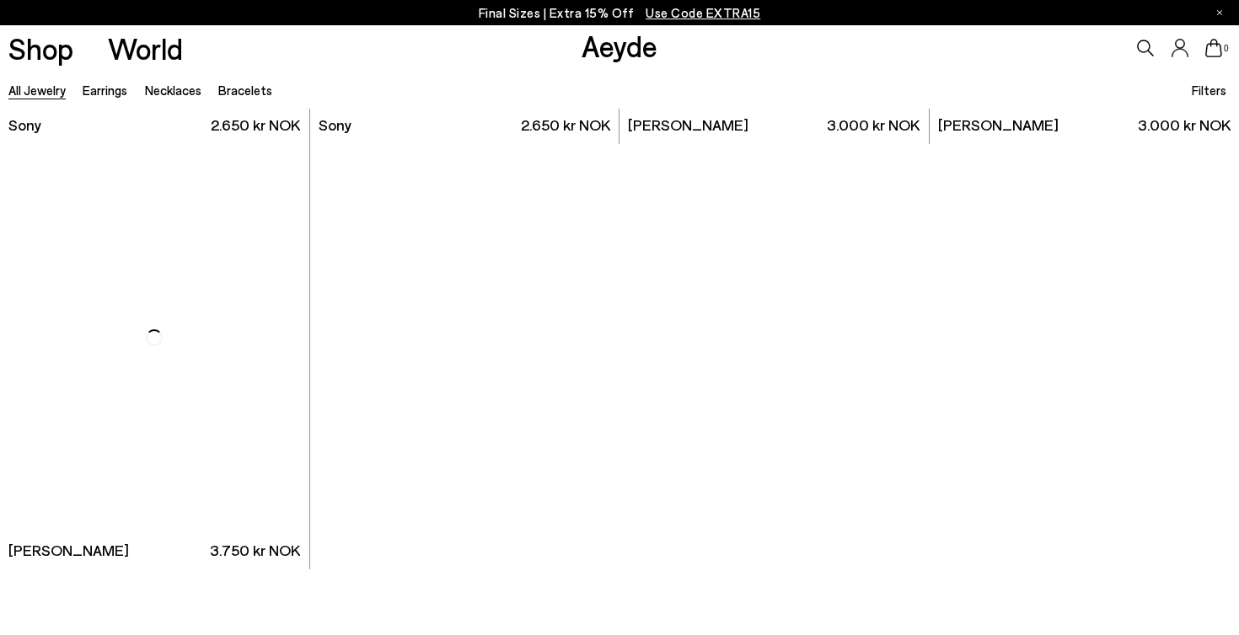
scroll to position [9769, 0]
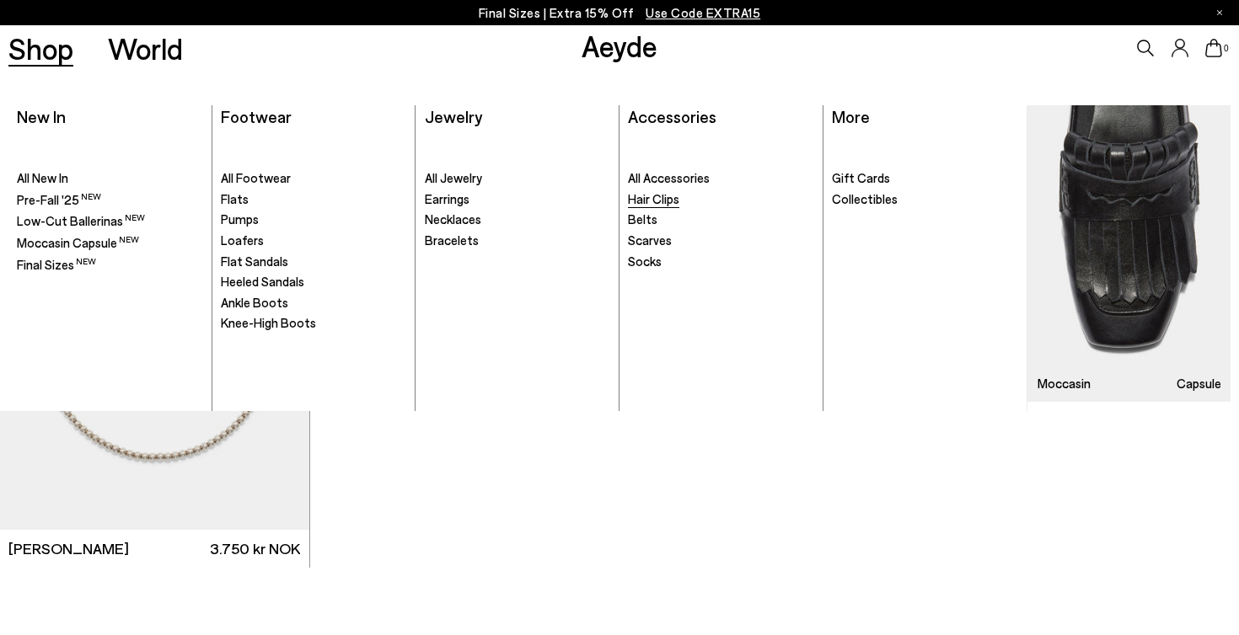
click at [673, 206] on link "Hair Clips" at bounding box center [720, 199] width 185 height 17
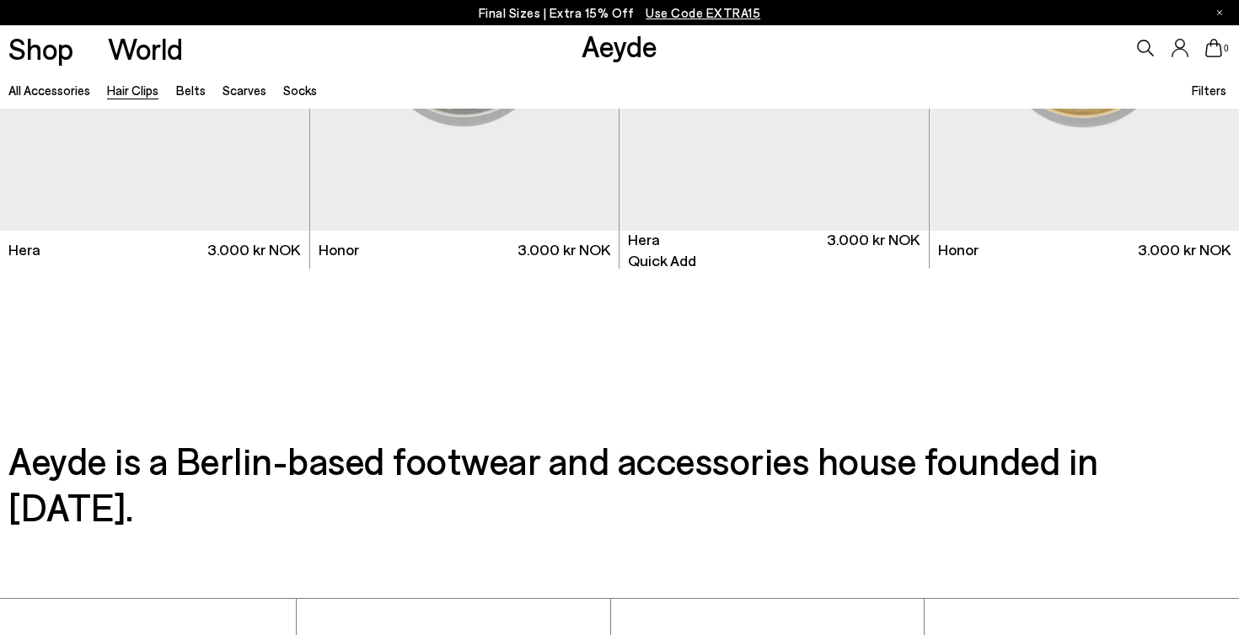
scroll to position [273, 0]
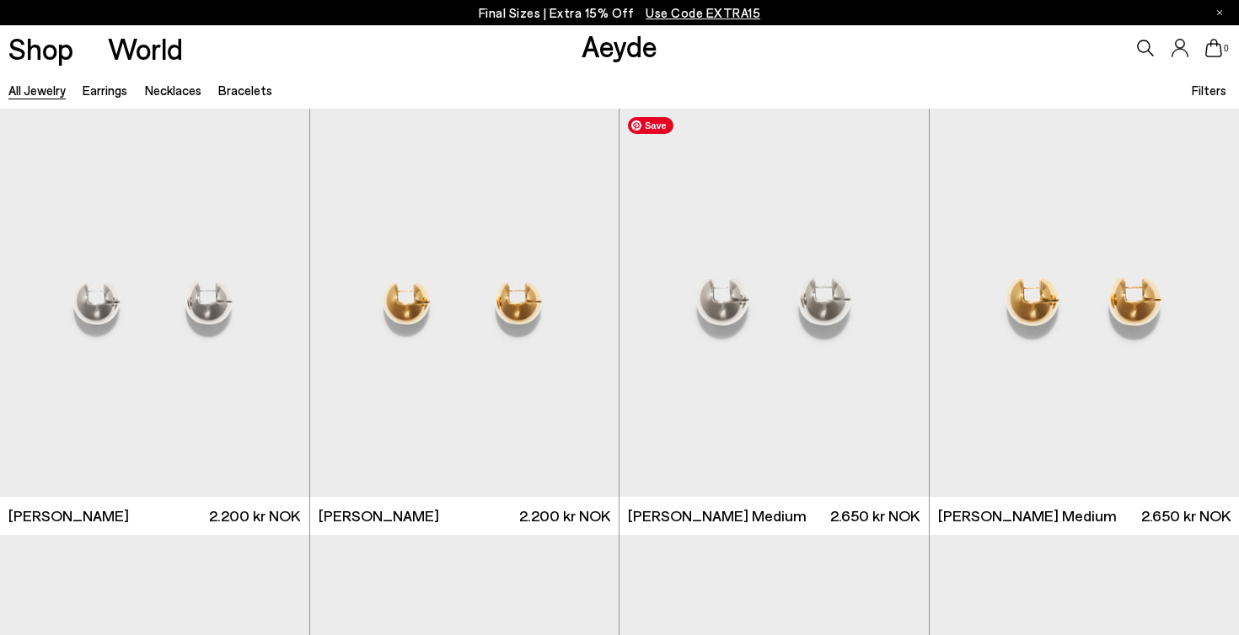
scroll to position [2580, 0]
